Goal: Transaction & Acquisition: Purchase product/service

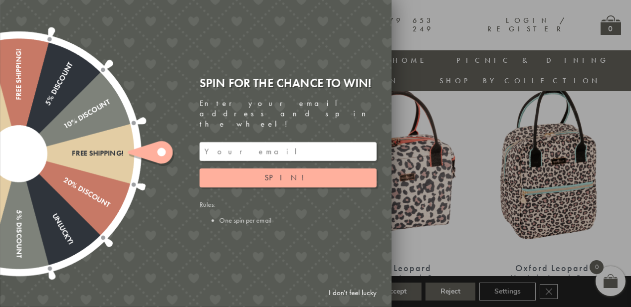
scroll to position [391, 0]
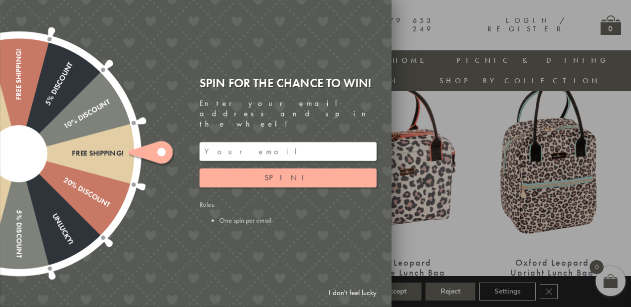
drag, startPoint x: 637, startPoint y: 31, endPoint x: 638, endPoint y: 89, distance: 57.9
click at [273, 147] on input "email" at bounding box center [288, 151] width 177 height 19
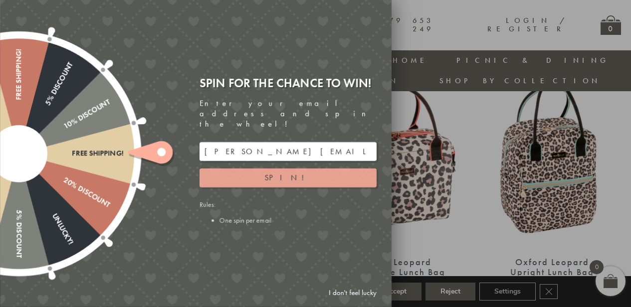
click at [270, 169] on button "Spin!" at bounding box center [288, 178] width 177 height 19
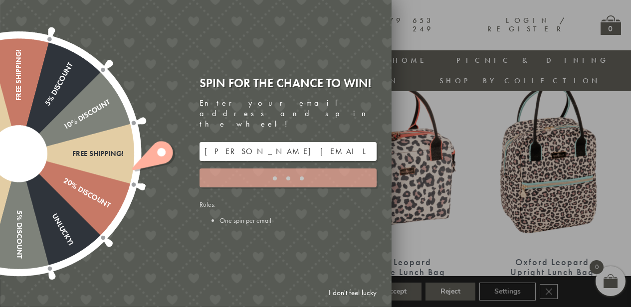
type input "GUGJPQNX"
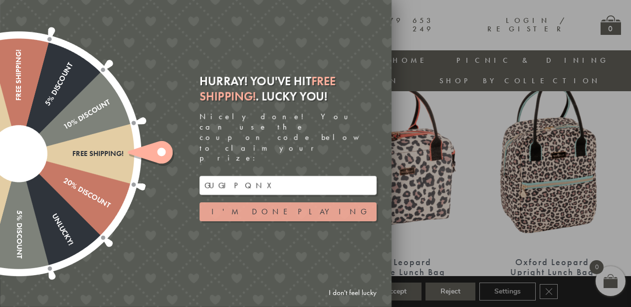
click at [278, 203] on button "I'm done playing" at bounding box center [288, 212] width 177 height 19
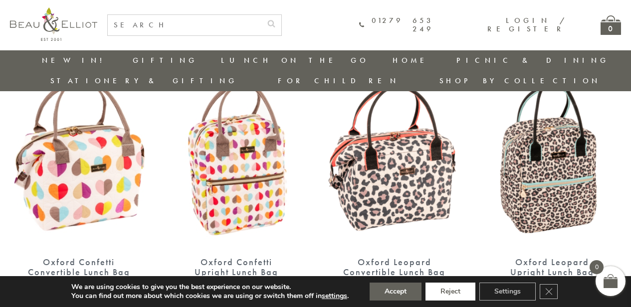
click at [438, 293] on button "Reject" at bounding box center [450, 292] width 50 height 18
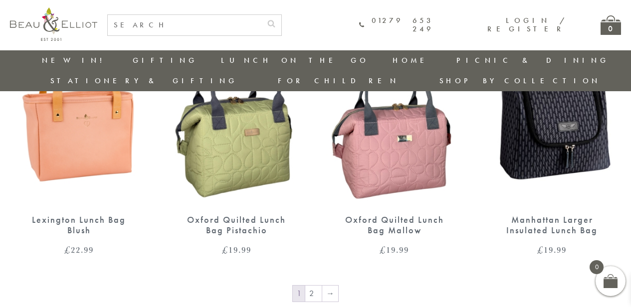
scroll to position [1632, 0]
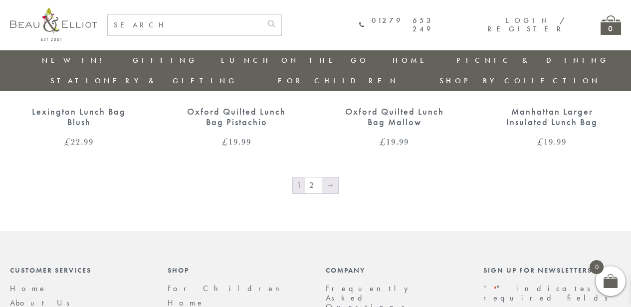
click at [333, 178] on link "→" at bounding box center [330, 186] width 16 height 16
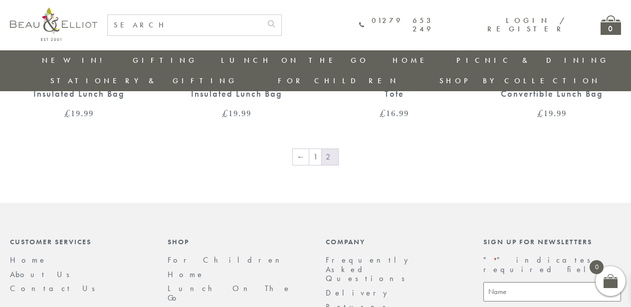
scroll to position [1069, 0]
